Goal: Check status

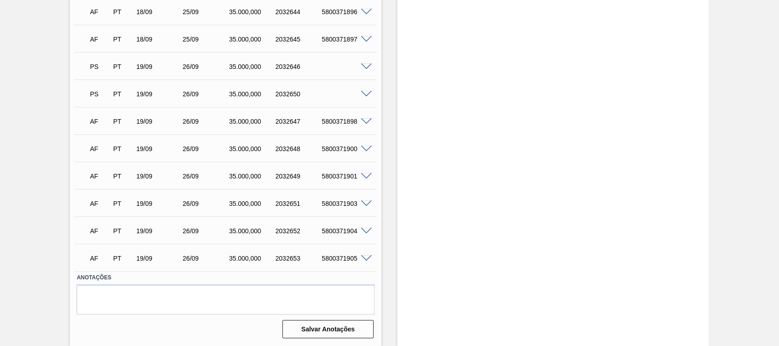
scroll to position [785, 0]
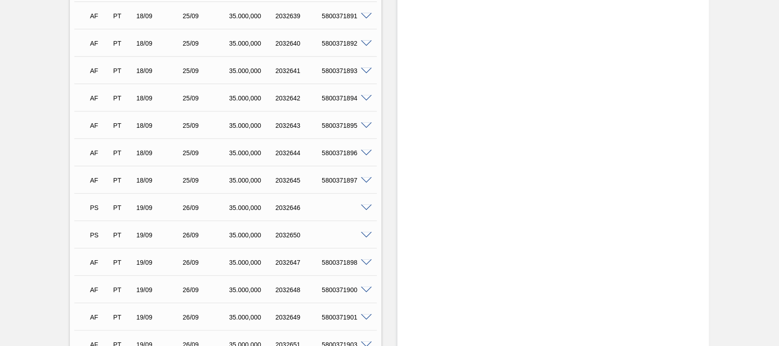
scroll to position [928, 0]
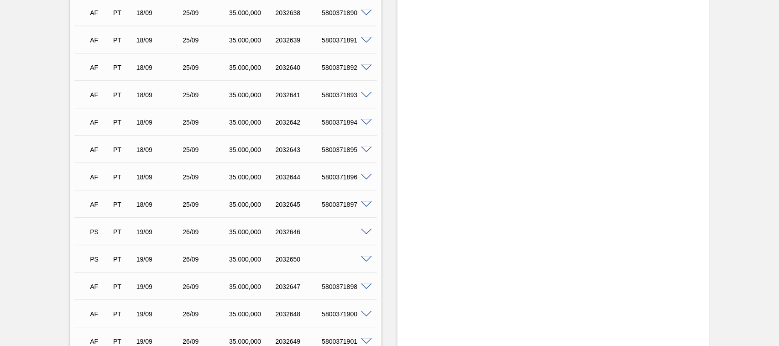
scroll to position [1023, 0]
